Goal: Check status: Check status

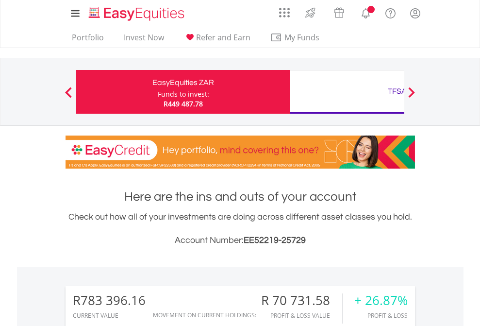
scroll to position [93, 152]
click at [158, 92] on div "Funds to invest:" at bounding box center [183, 94] width 51 height 10
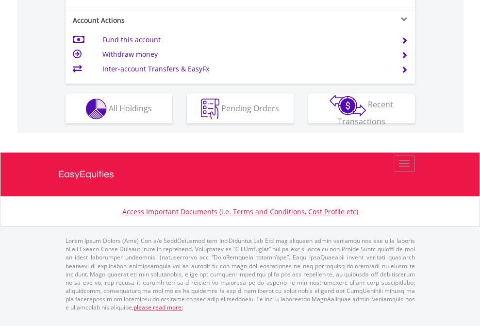
scroll to position [911, 0]
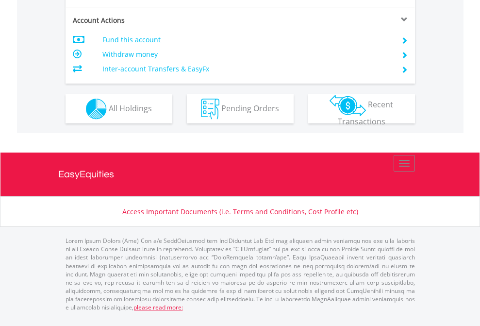
scroll to position [911, 0]
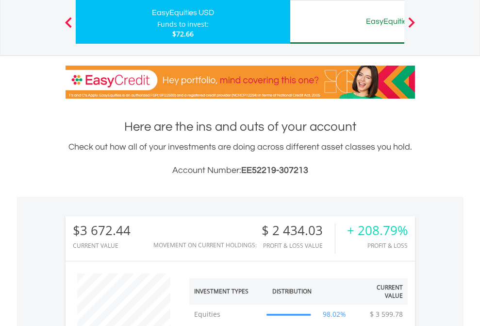
click at [347, 22] on div "EasyEquities AUD" at bounding box center [397, 22] width 202 height 14
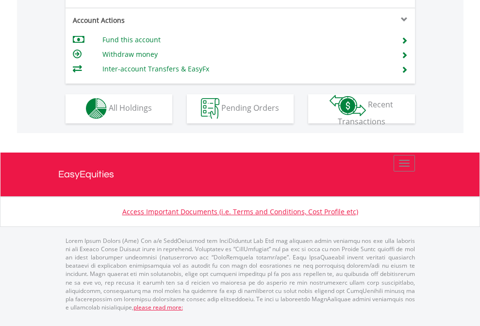
scroll to position [908, 0]
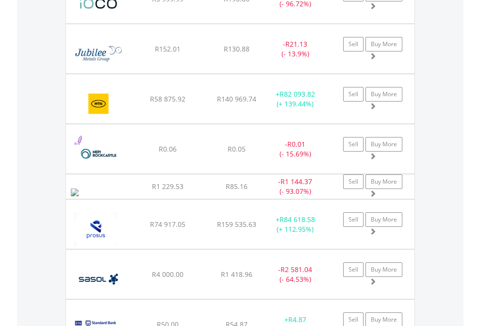
scroll to position [93, 152]
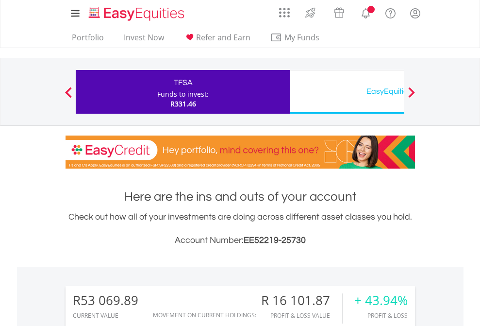
scroll to position [93, 152]
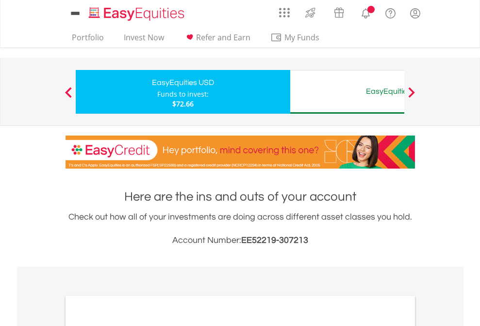
scroll to position [583, 0]
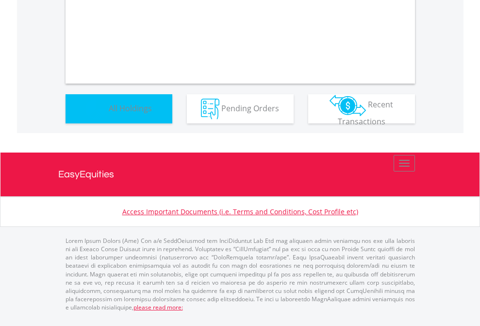
click at [109, 113] on span "All Holdings" at bounding box center [130, 107] width 43 height 11
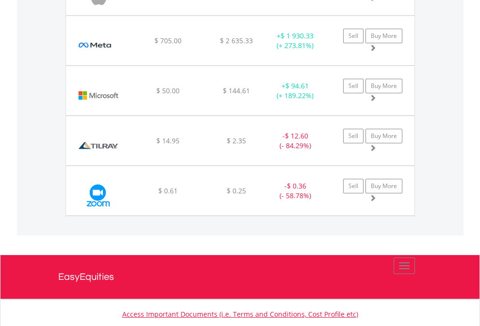
scroll to position [1080, 0]
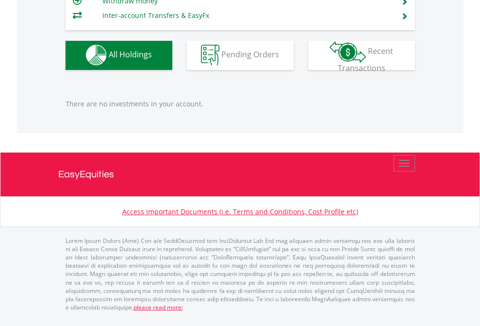
scroll to position [93, 152]
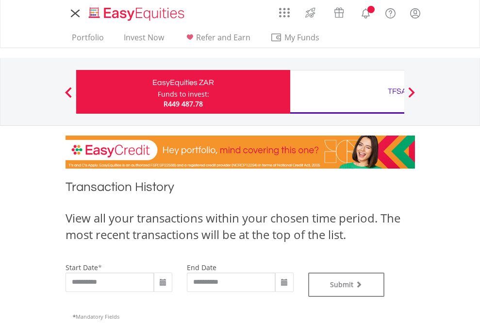
type input "**********"
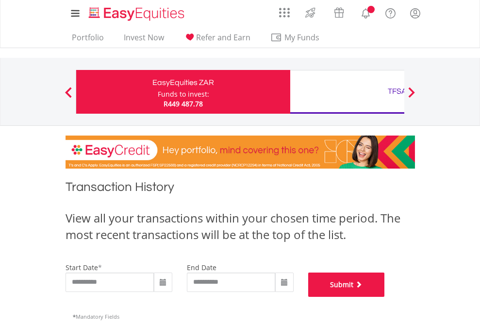
click at [385, 297] on button "Submit" at bounding box center [346, 284] width 77 height 24
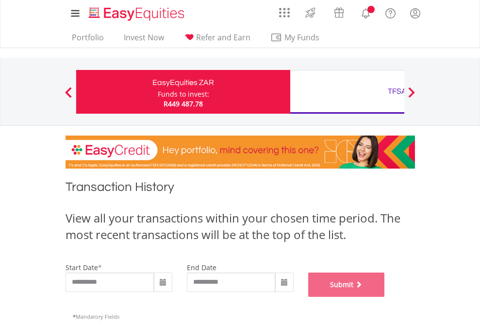
scroll to position [394, 0]
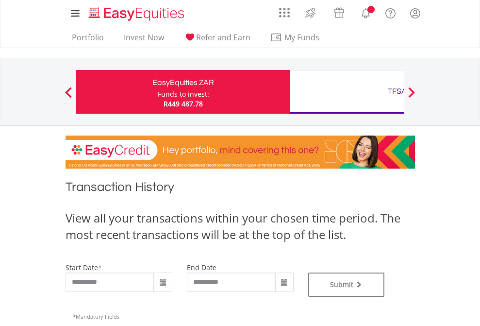
click at [347, 92] on div "TFSA" at bounding box center [397, 91] width 202 height 14
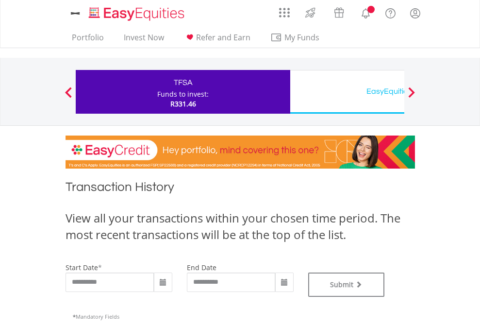
type input "**********"
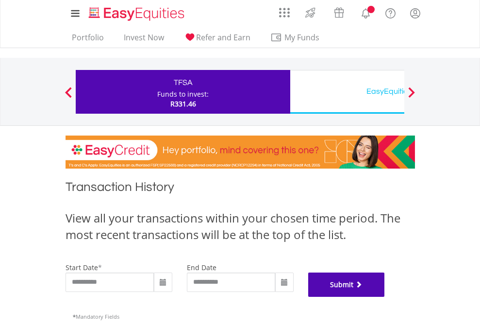
click at [385, 297] on button "Submit" at bounding box center [346, 284] width 77 height 24
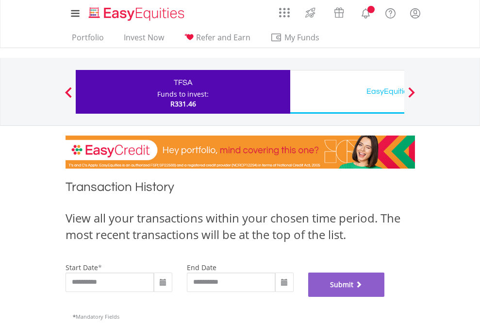
scroll to position [394, 0]
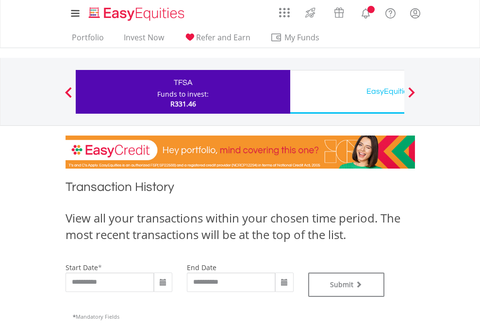
click at [347, 92] on div "EasyEquities USD" at bounding box center [397, 91] width 202 height 14
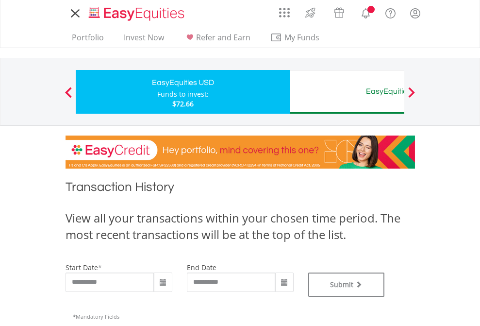
type input "**********"
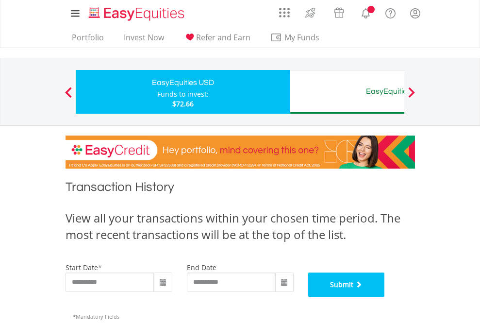
click at [385, 297] on button "Submit" at bounding box center [346, 284] width 77 height 24
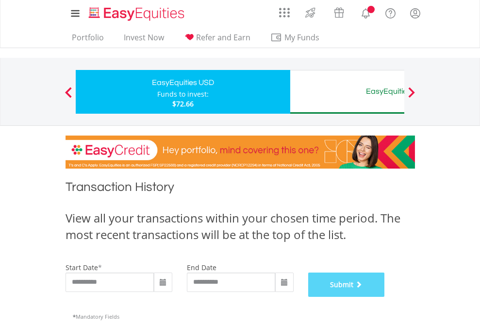
scroll to position [394, 0]
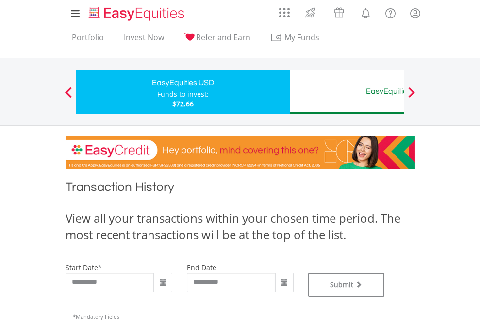
click at [347, 92] on div "EasyEquities AUD" at bounding box center [397, 91] width 202 height 14
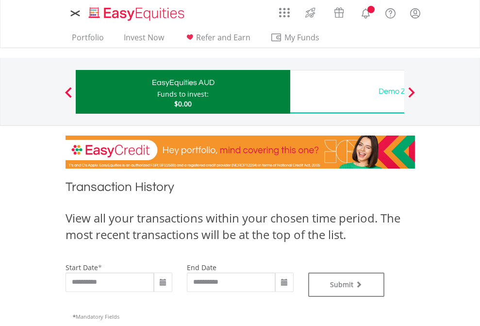
type input "**********"
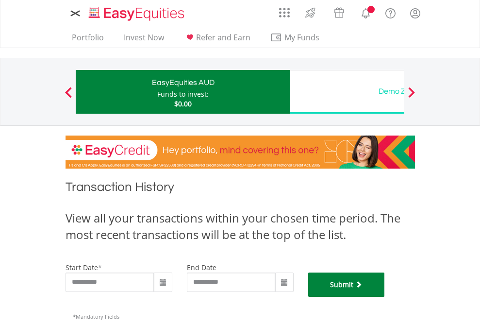
click at [385, 297] on button "Submit" at bounding box center [346, 284] width 77 height 24
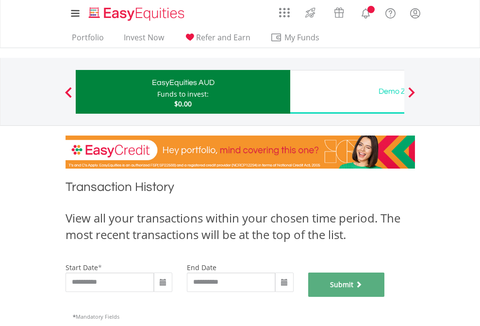
scroll to position [394, 0]
